Goal: Information Seeking & Learning: Learn about a topic

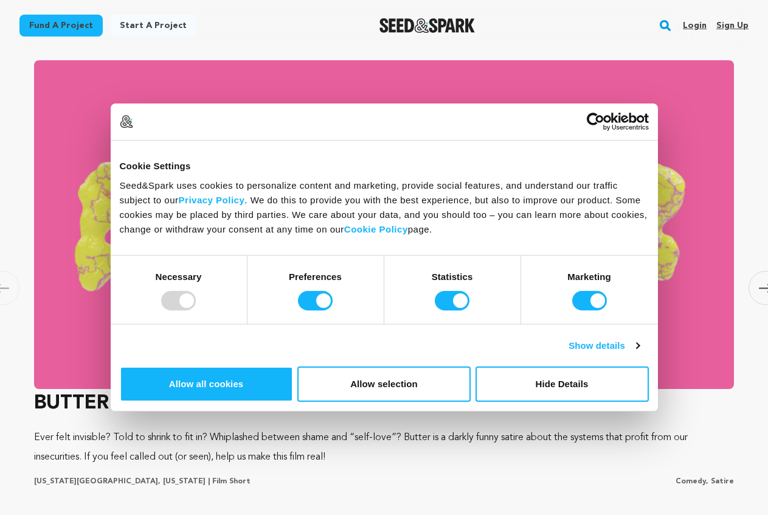
scroll to position [1095, 0]
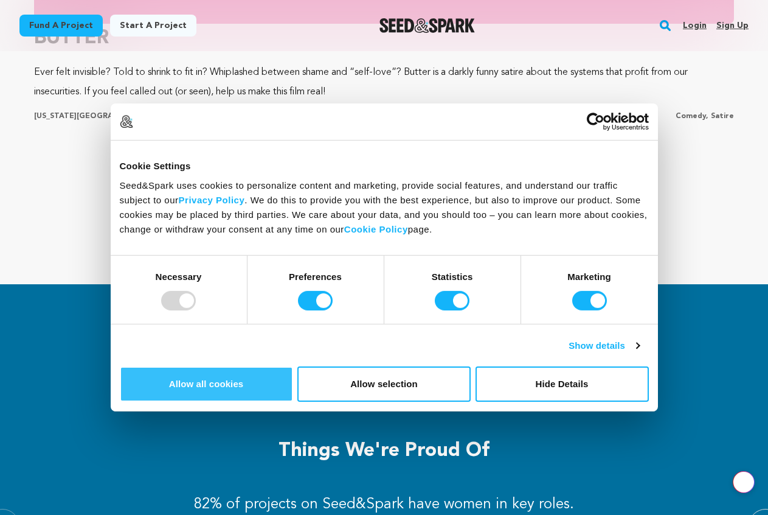
click at [293, 366] on button "Allow all cookies" at bounding box center [206, 383] width 173 height 35
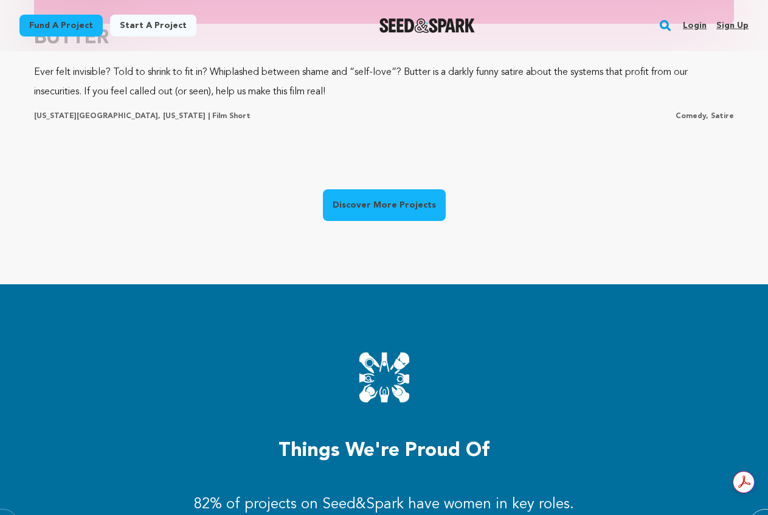
click at [371, 189] on link "Discover More Projects" at bounding box center [384, 205] width 123 height 32
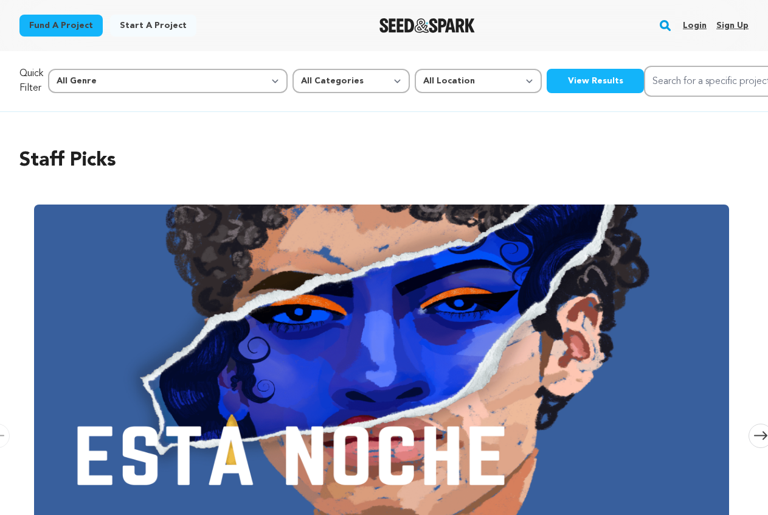
scroll to position [304, 0]
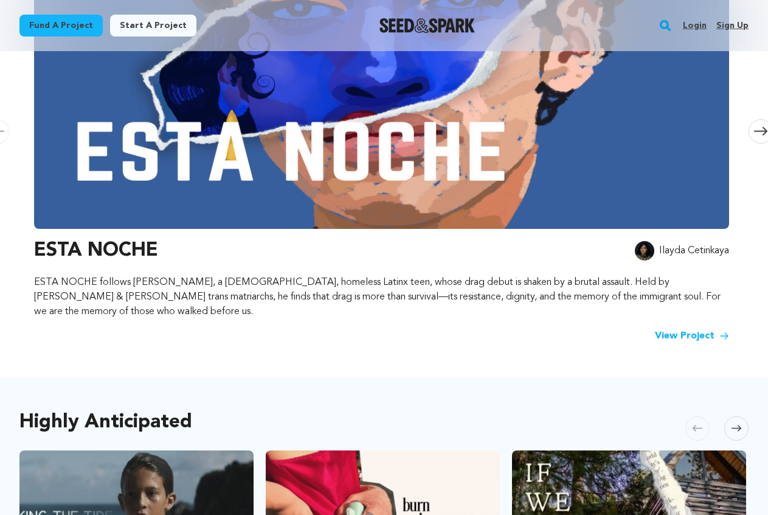
click at [666, 329] on link "View Project" at bounding box center [692, 336] width 74 height 15
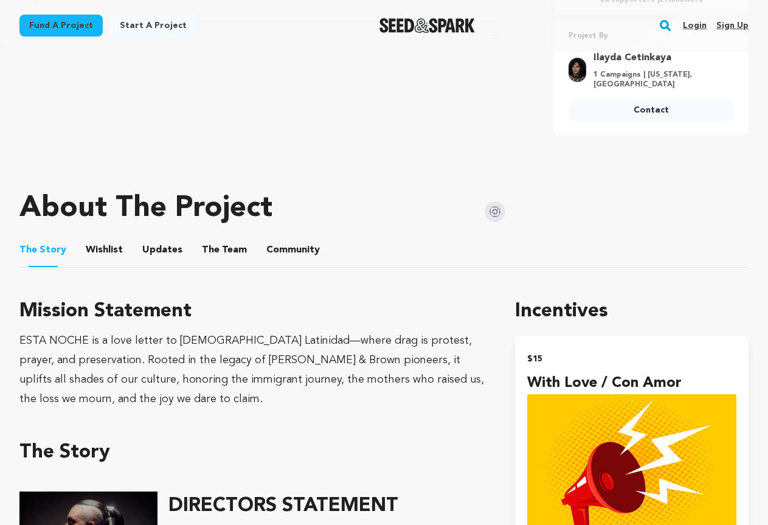
scroll to position [426, 0]
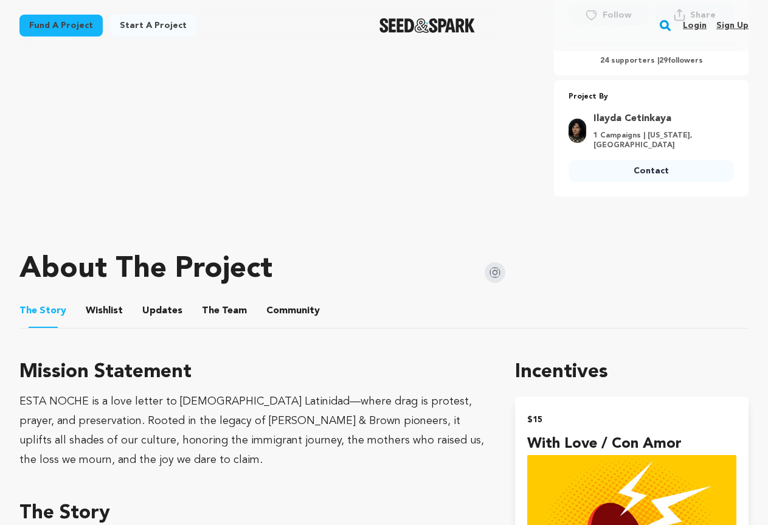
click at [155, 307] on button "Updates" at bounding box center [162, 313] width 29 height 29
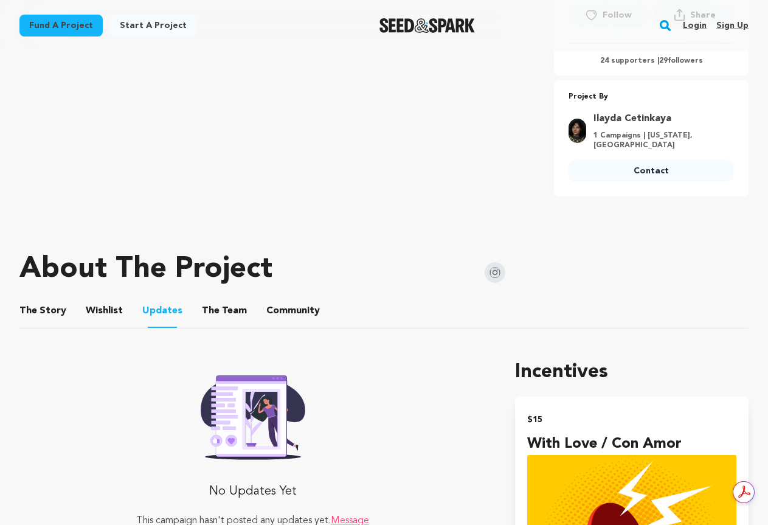
click at [217, 312] on button "The Team" at bounding box center [224, 313] width 29 height 29
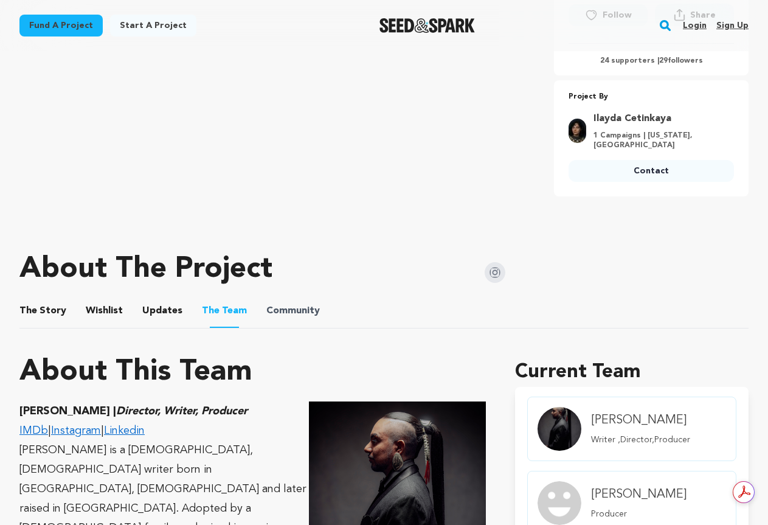
click at [259, 308] on ul "The Story The Story Wishlist Wishlist Updates Updates The Team The Team Communi…" at bounding box center [384, 311] width 730 height 35
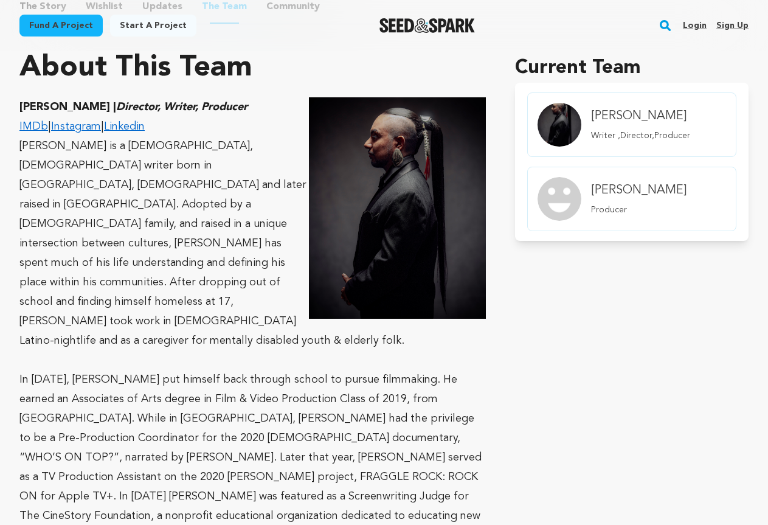
scroll to position [608, 0]
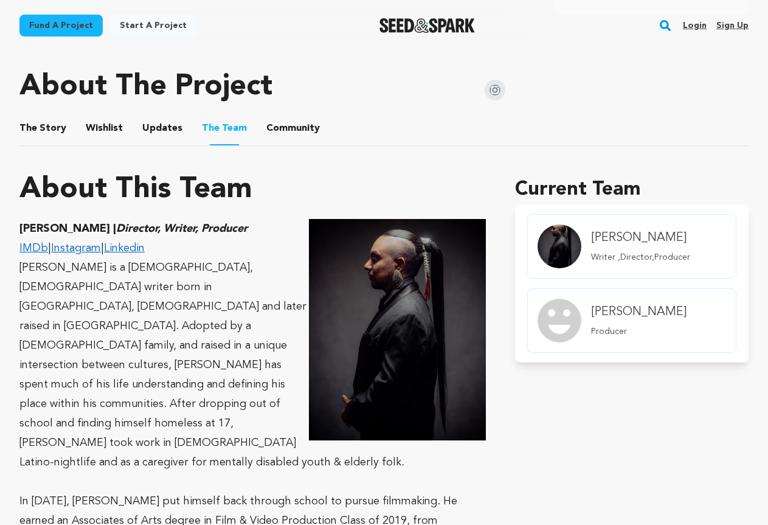
click at [280, 131] on button "Community" at bounding box center [293, 130] width 29 height 29
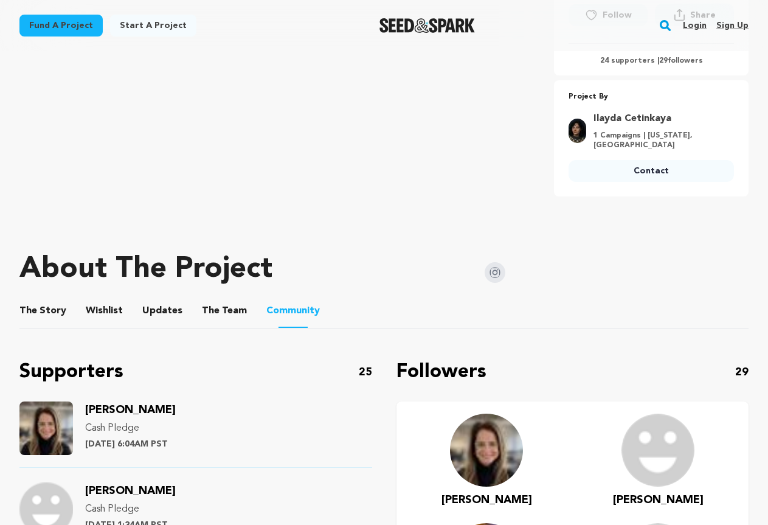
scroll to position [365, 0]
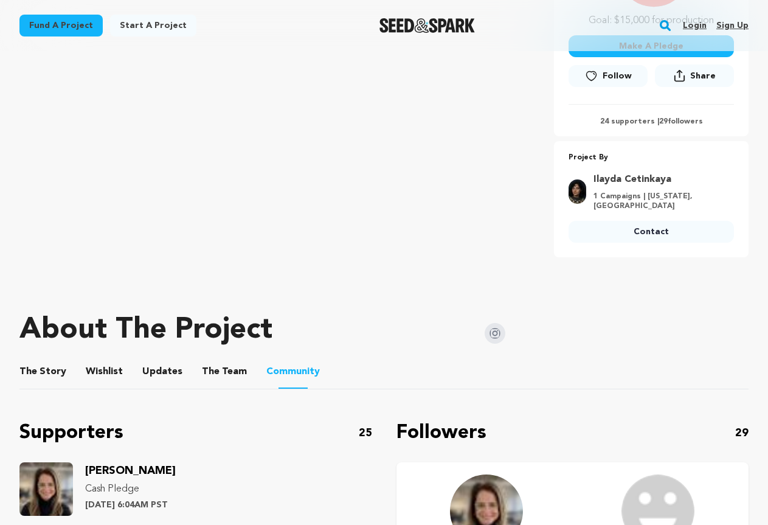
click at [222, 376] on button "The Team" at bounding box center [224, 374] width 29 height 29
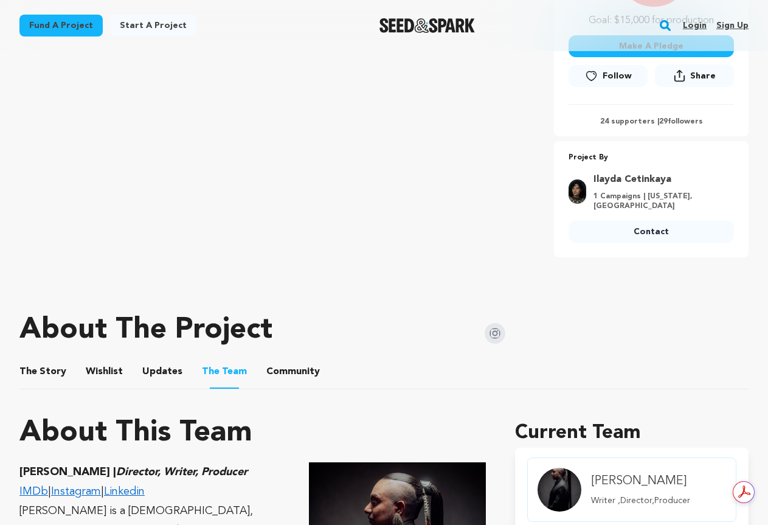
click at [169, 378] on button "Updates" at bounding box center [162, 374] width 29 height 29
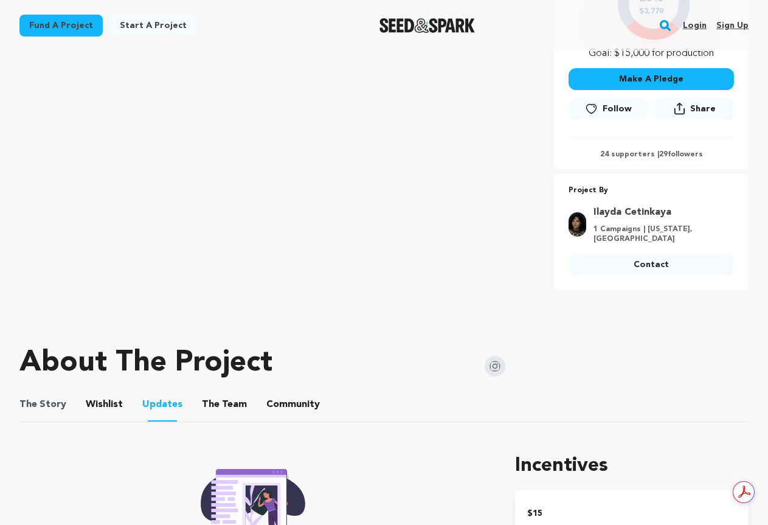
drag, startPoint x: 64, startPoint y: 405, endPoint x: 57, endPoint y: 406, distance: 8.0
click at [57, 406] on ul "The Story The Story Wishlist Wishlist Updates Updates The Team The Team Communi…" at bounding box center [384, 405] width 730 height 35
click at [35, 409] on button "The Story" at bounding box center [43, 406] width 29 height 29
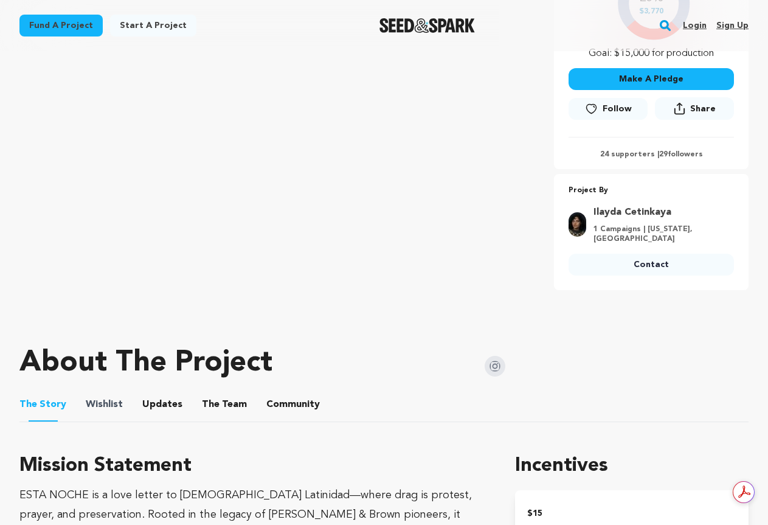
click at [117, 409] on span "Wishlist" at bounding box center [104, 404] width 37 height 15
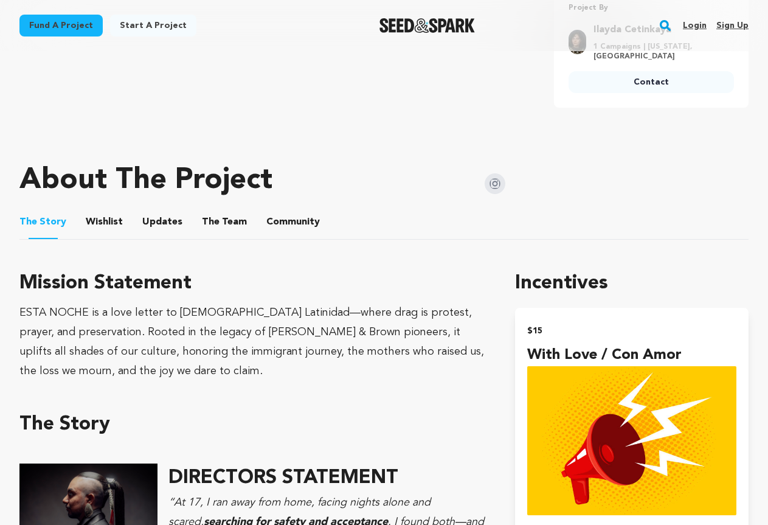
scroll to position [454, 0]
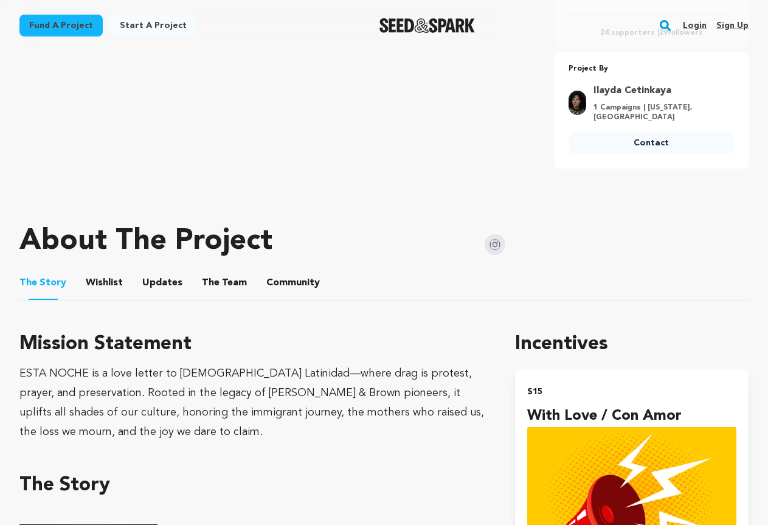
click at [103, 288] on button "Wishlist" at bounding box center [104, 285] width 29 height 29
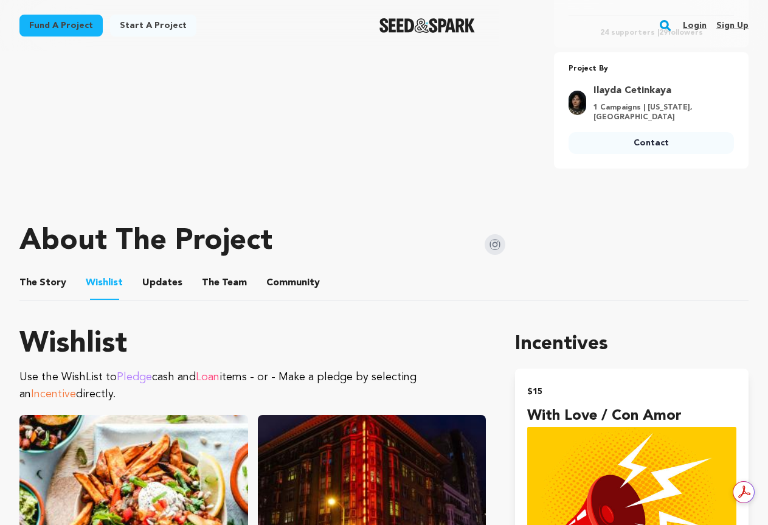
drag, startPoint x: 197, startPoint y: 287, endPoint x: 184, endPoint y: 287, distance: 12.8
click at [195, 287] on ul "The Story The Story Wishlist Wishlist Updates Updates The Team The Team Communi…" at bounding box center [384, 283] width 730 height 35
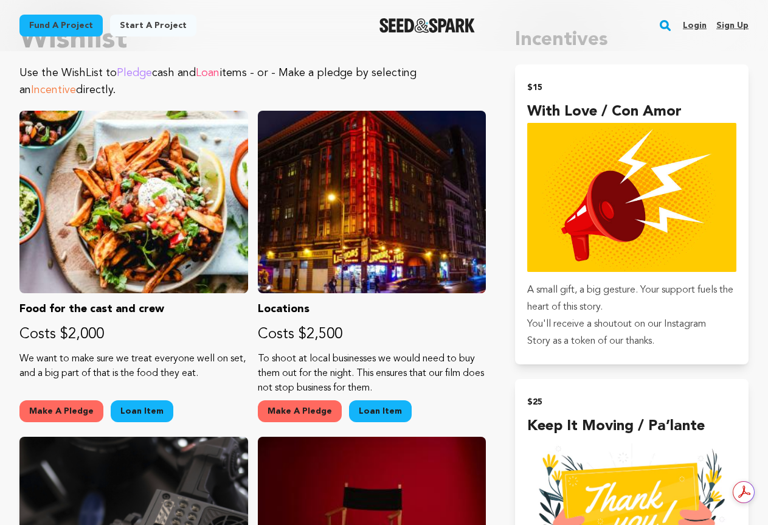
scroll to position [819, 0]
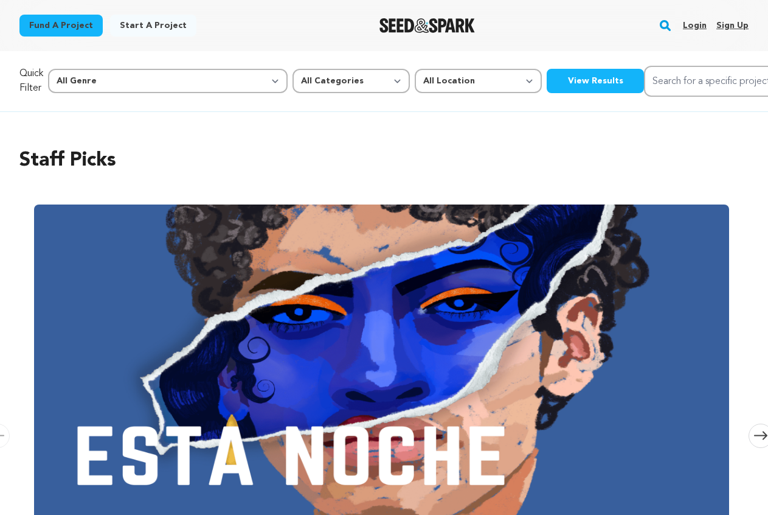
scroll to position [304, 0]
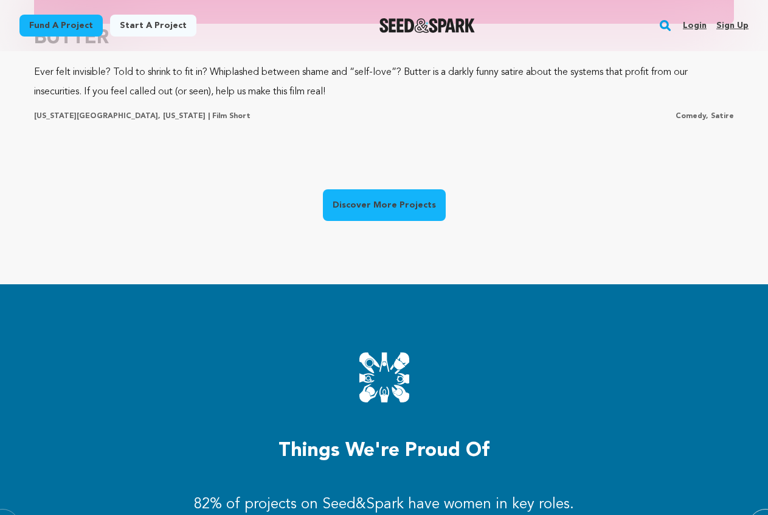
scroll to position [1034, 0]
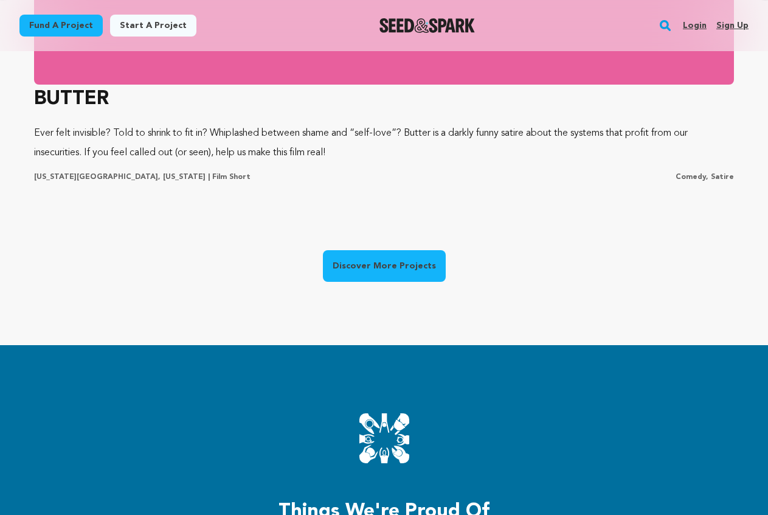
click at [380, 250] on link "Discover More Projects" at bounding box center [384, 266] width 123 height 32
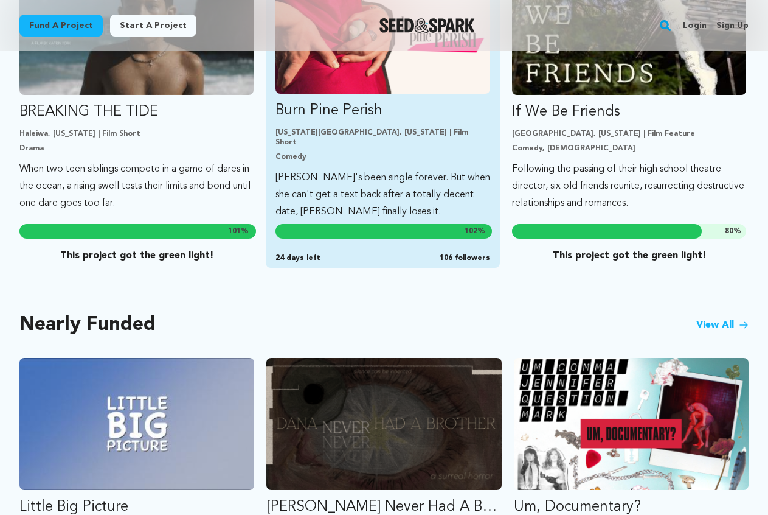
scroll to position [548, 0]
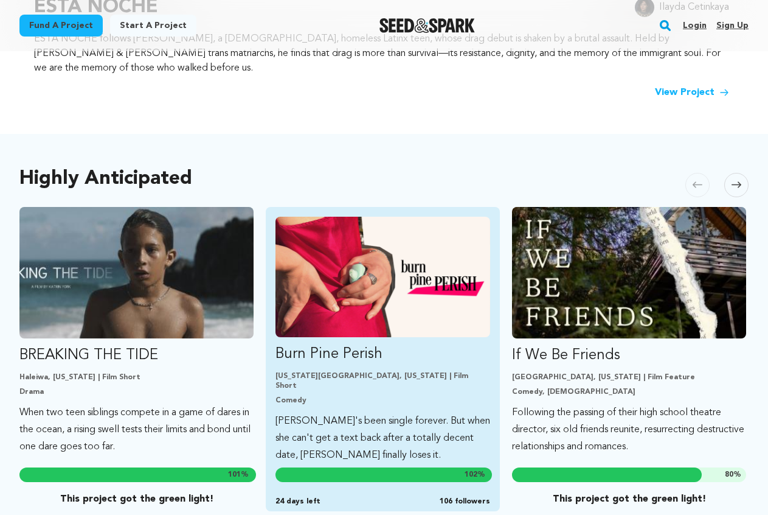
click at [349, 294] on img "Fund Burn Pine Perish" at bounding box center [383, 277] width 215 height 120
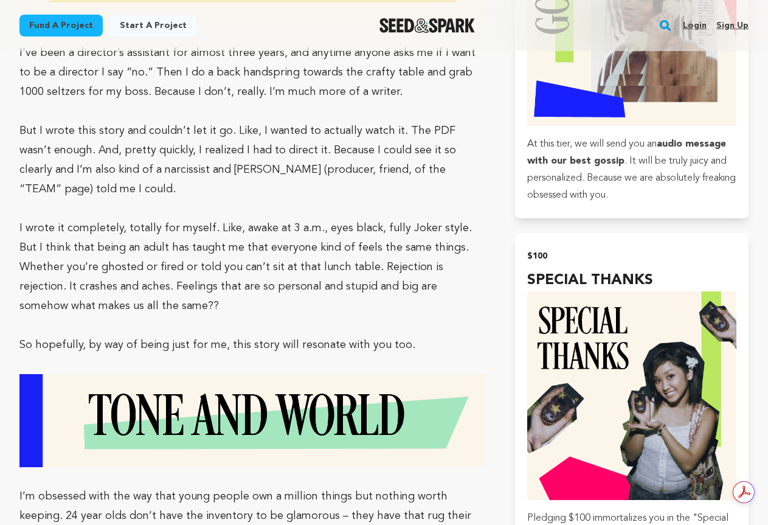
drag, startPoint x: 0, startPoint y: 521, endPoint x: 415, endPoint y: 241, distance: 500.5
click at [415, 316] on p at bounding box center [252, 325] width 467 height 19
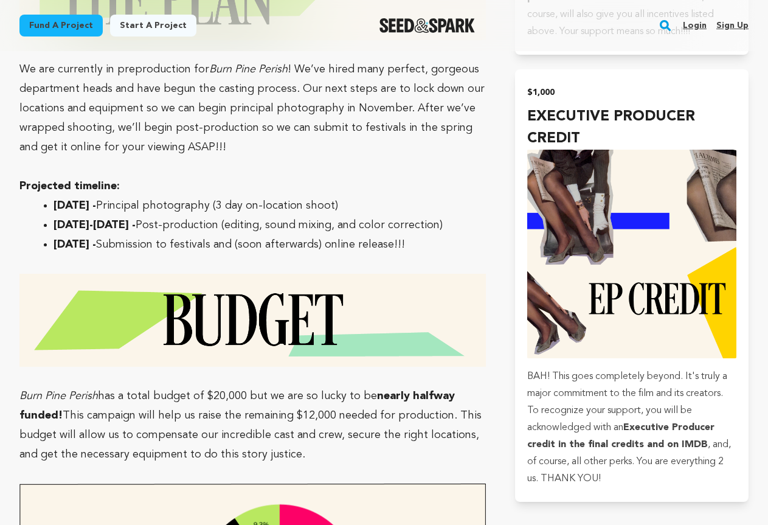
scroll to position [3225, 0]
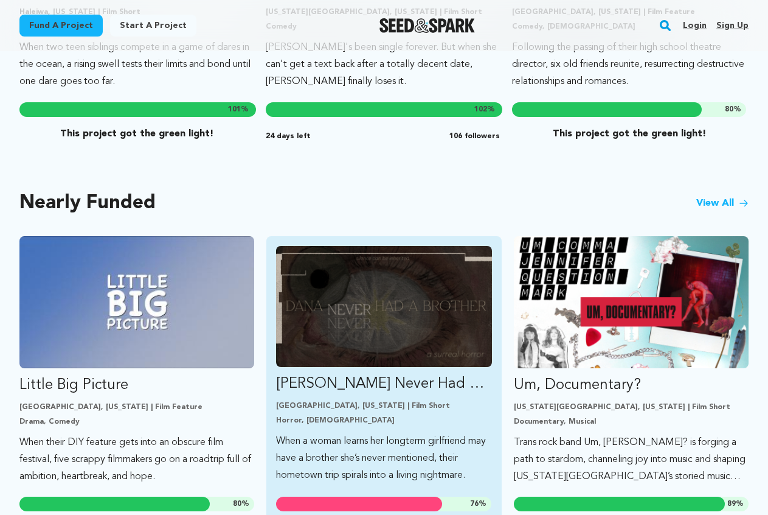
scroll to position [1034, 0]
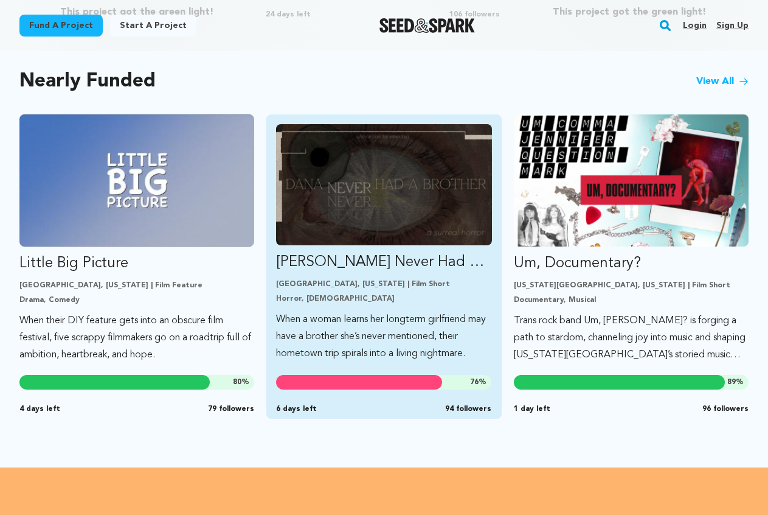
click at [420, 236] on link "[PERSON_NAME] Never Had A Brother [GEOGRAPHIC_DATA], [US_STATE] | Film Short Ho…" at bounding box center [383, 243] width 215 height 238
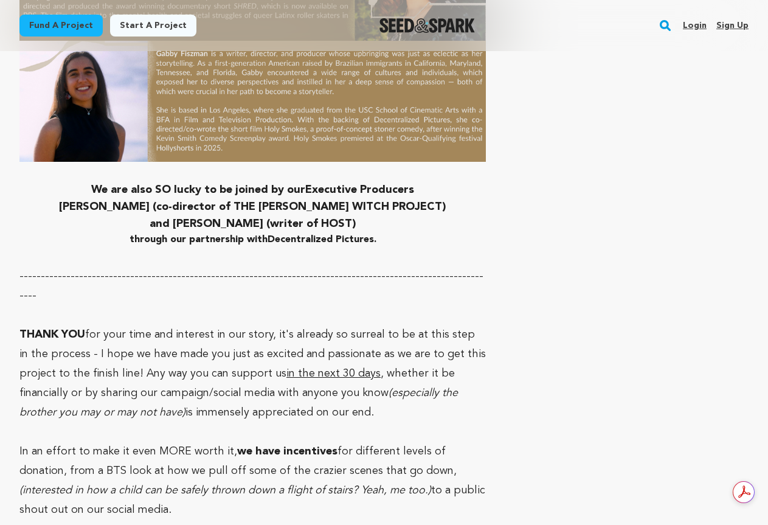
scroll to position [4633, 0]
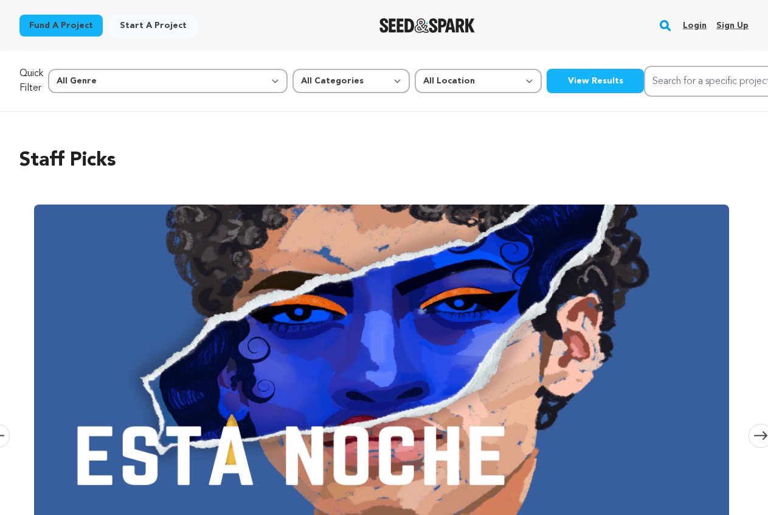
scroll to position [1034, 0]
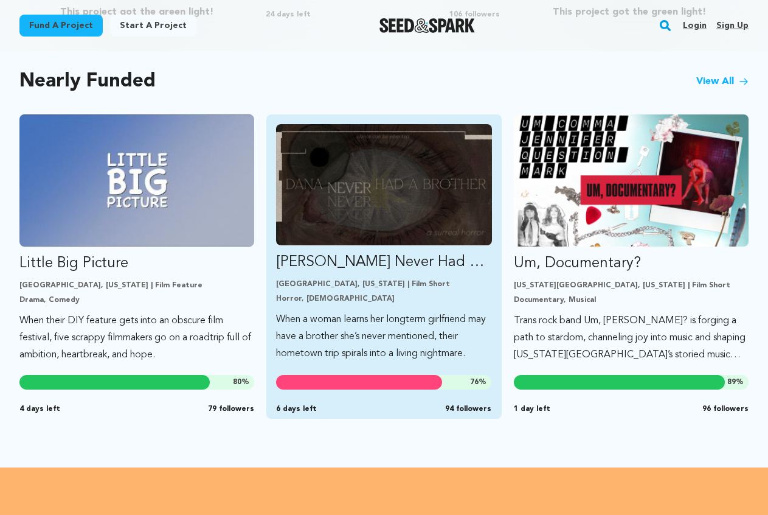
click at [350, 205] on img "Fund Dana Never Had A Brother" at bounding box center [383, 184] width 215 height 121
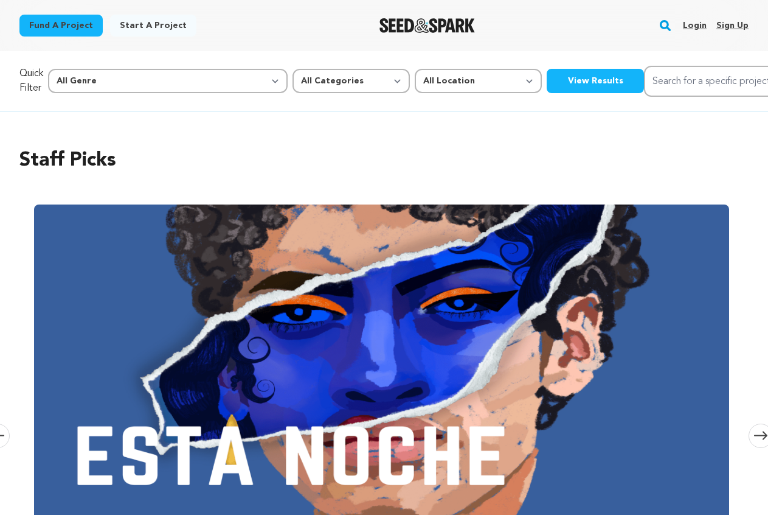
scroll to position [1034, 0]
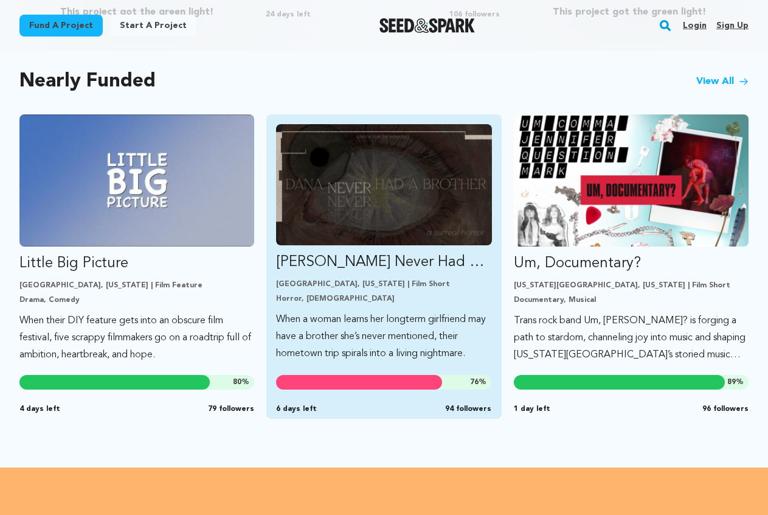
click at [364, 207] on img "Fund Dana Never Had A Brother" at bounding box center [383, 184] width 215 height 121
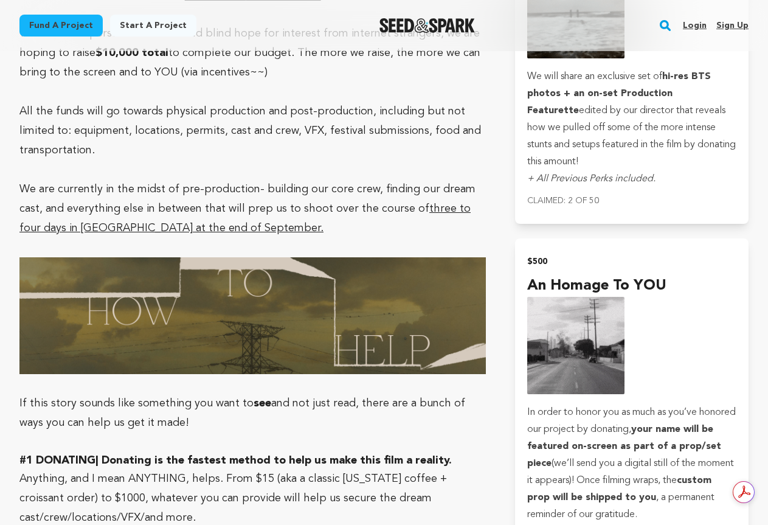
scroll to position [2738, 0]
